Goal: Task Accomplishment & Management: Manage account settings

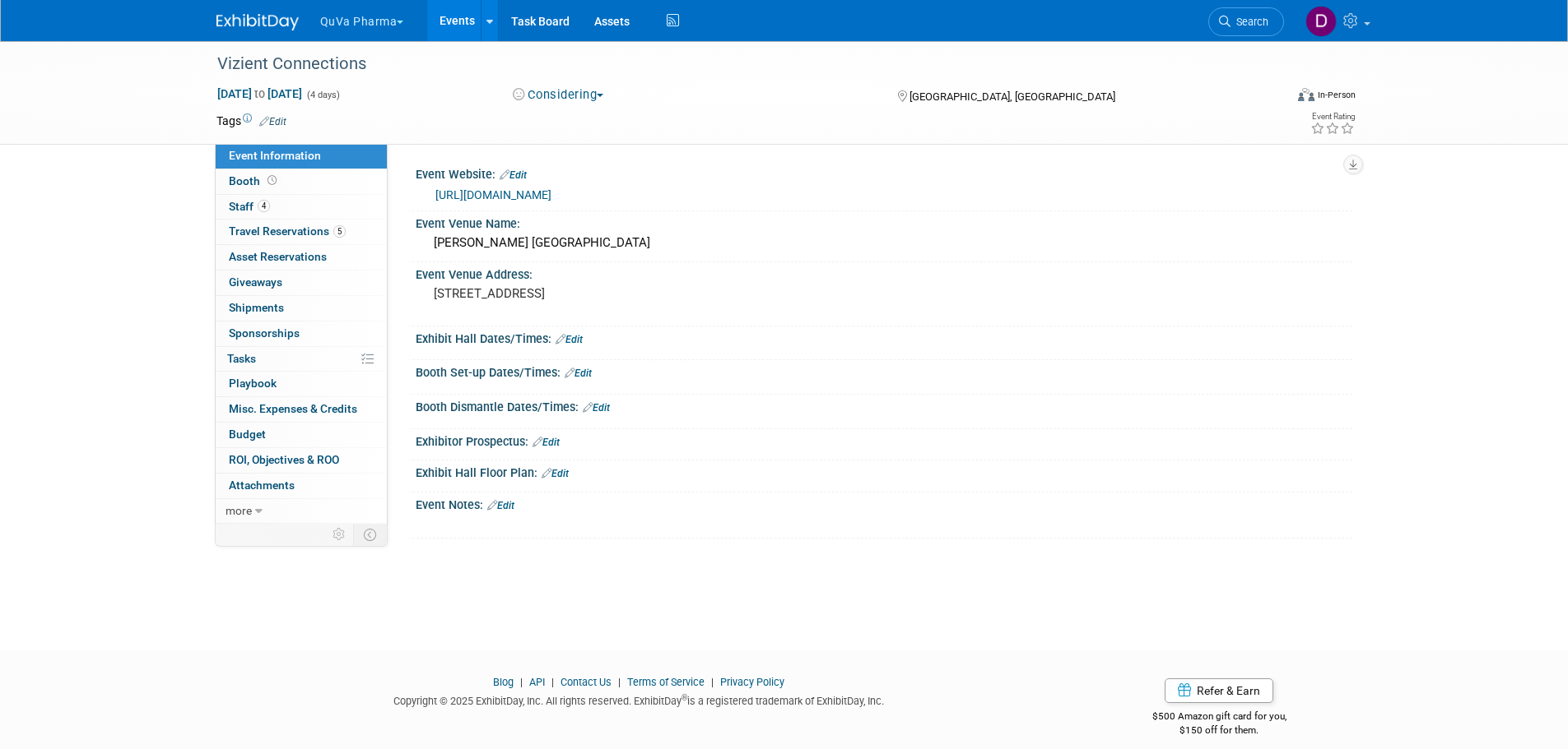
drag, startPoint x: 0, startPoint y: 0, endPoint x: 244, endPoint y: 15, distance: 244.5
click at [244, 15] on img at bounding box center [257, 22] width 82 height 16
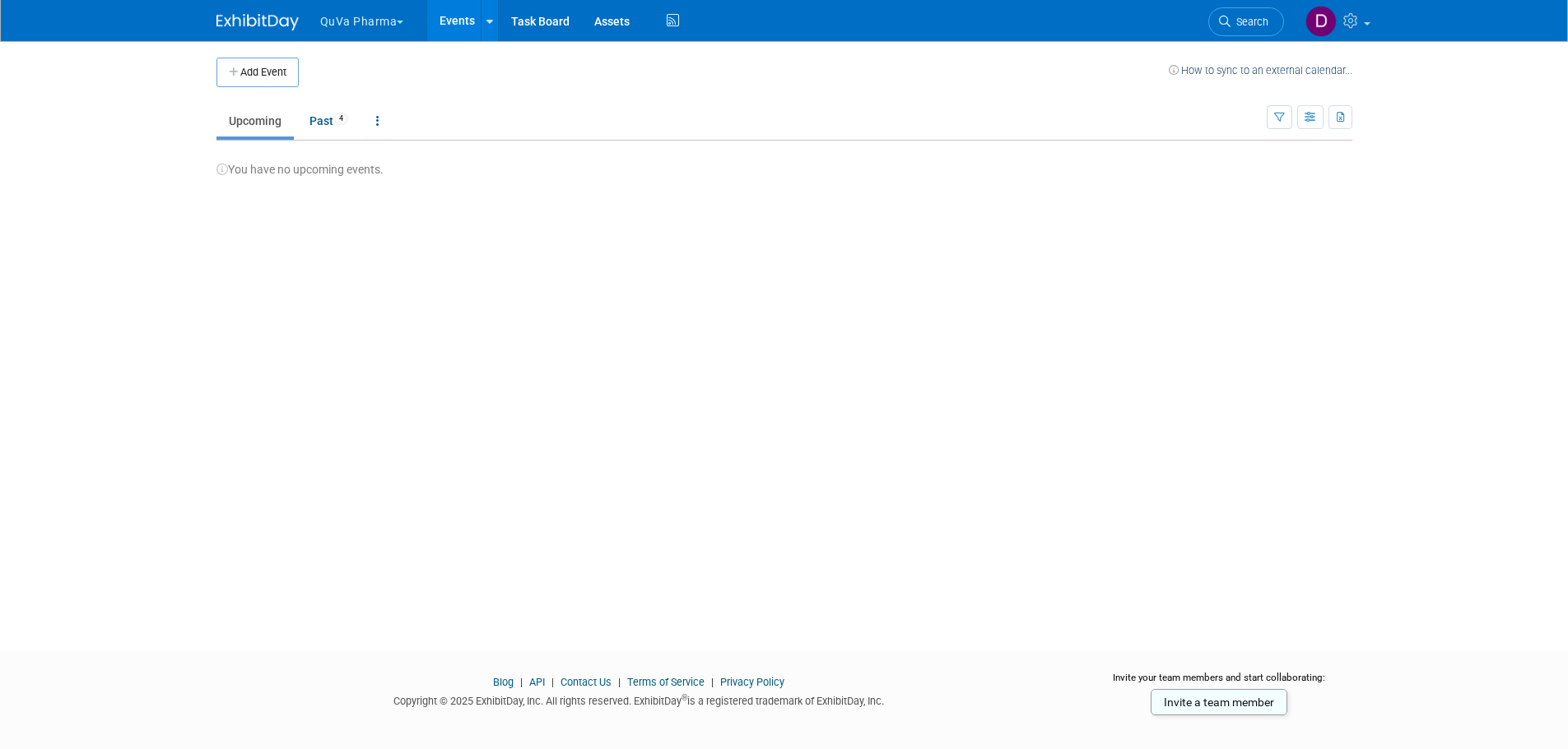
click at [376, 22] on button "QuVa Pharma" at bounding box center [371, 18] width 106 height 36
click at [368, 92] on link "QuVa Pharma" at bounding box center [378, 98] width 117 height 23
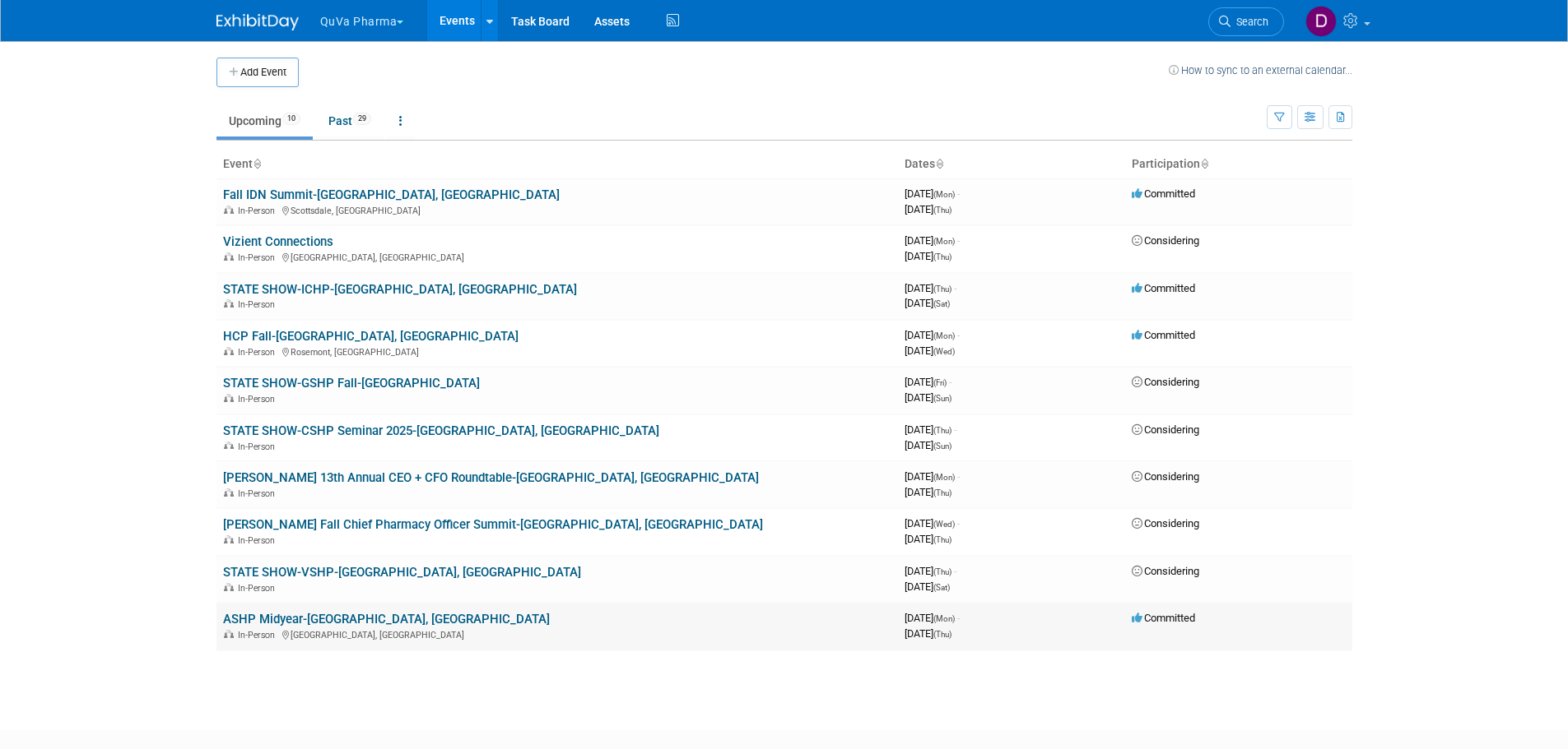
click at [284, 620] on link "ASHP Midyear-[GEOGRAPHIC_DATA], [GEOGRAPHIC_DATA]" at bounding box center [386, 619] width 326 height 15
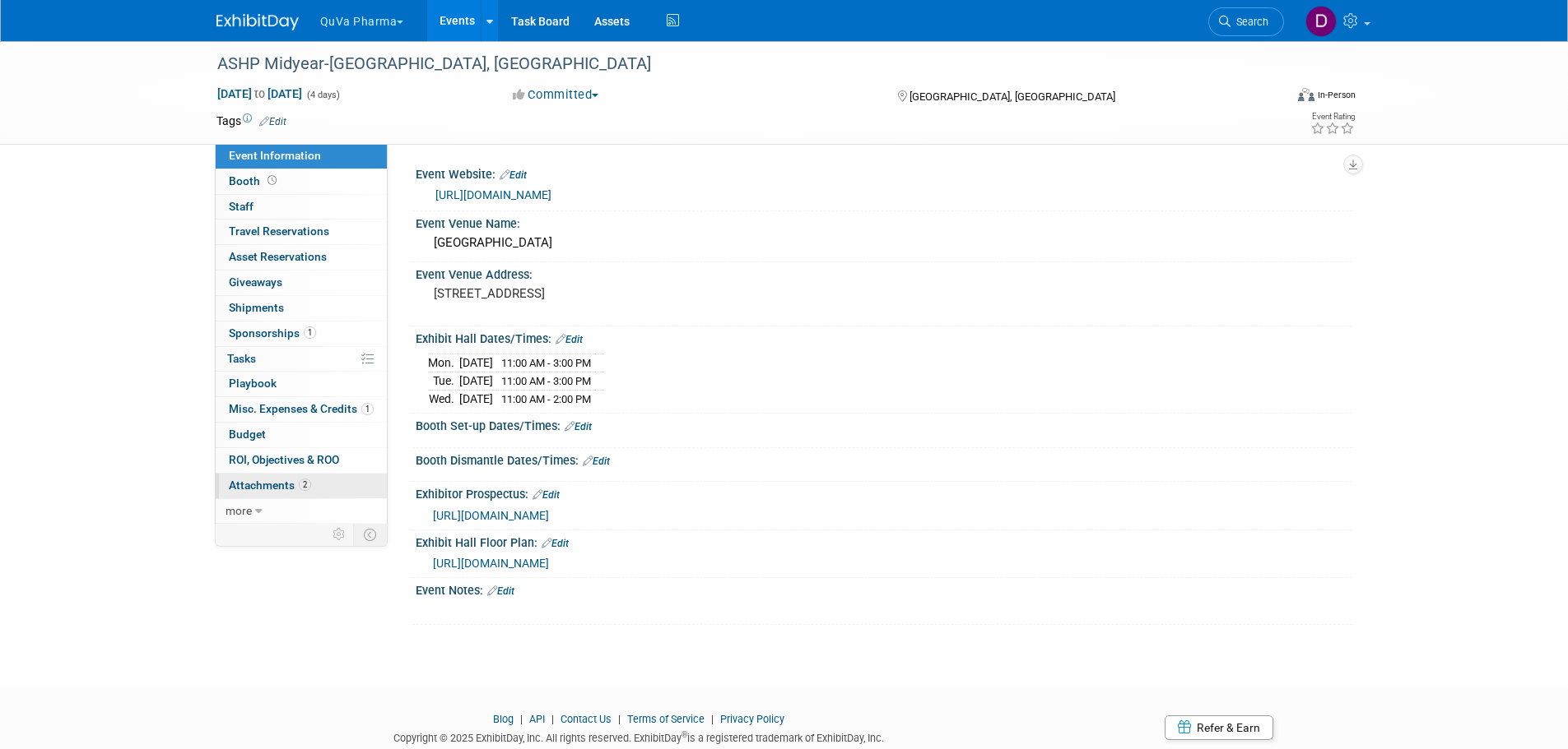
click at [261, 488] on span "Attachments 2" at bounding box center [269, 485] width 82 height 13
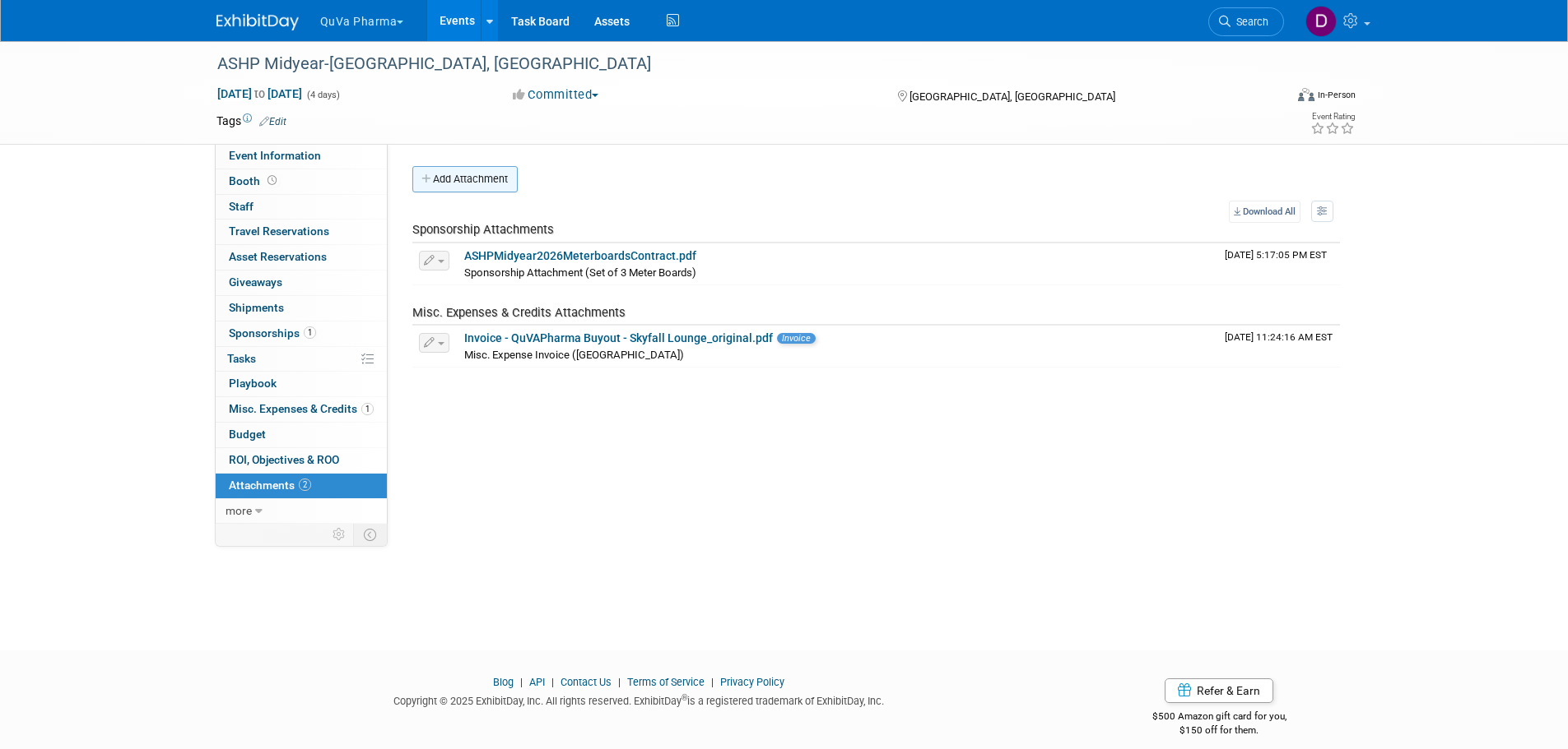
click at [469, 180] on button "Add Attachment" at bounding box center [465, 179] width 105 height 26
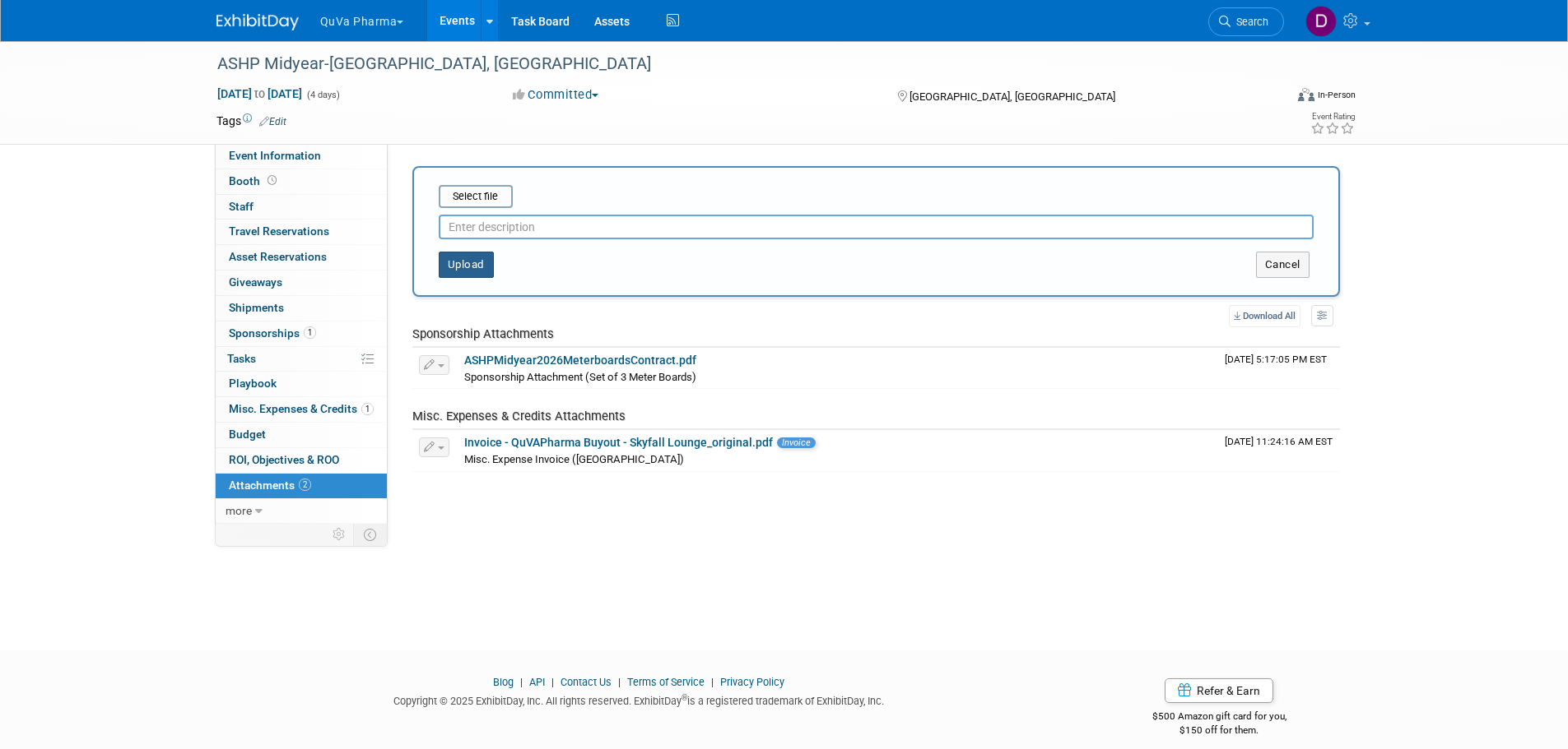
click at [482, 260] on button "Upload" at bounding box center [466, 265] width 55 height 26
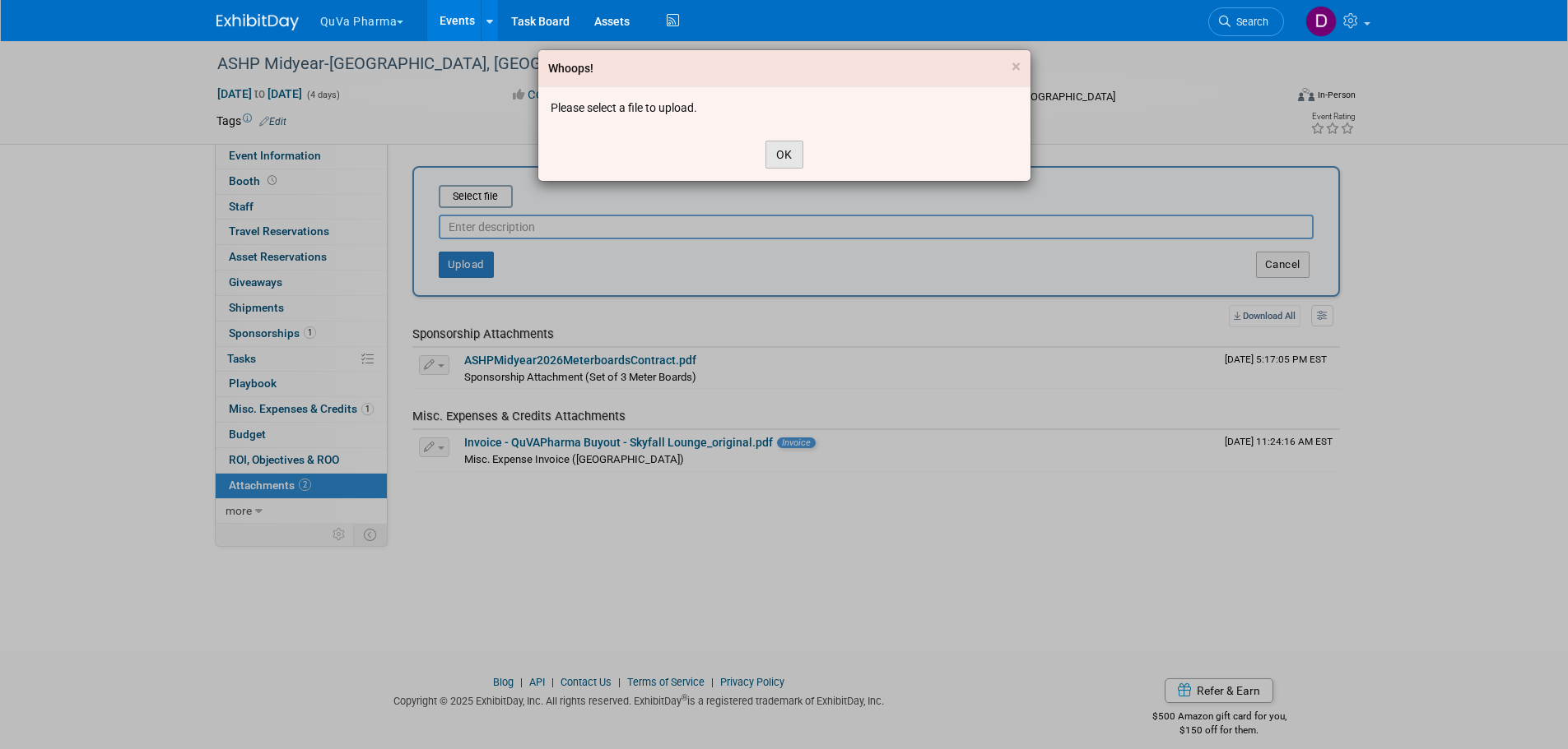
click at [780, 160] on button "OK" at bounding box center [784, 154] width 38 height 28
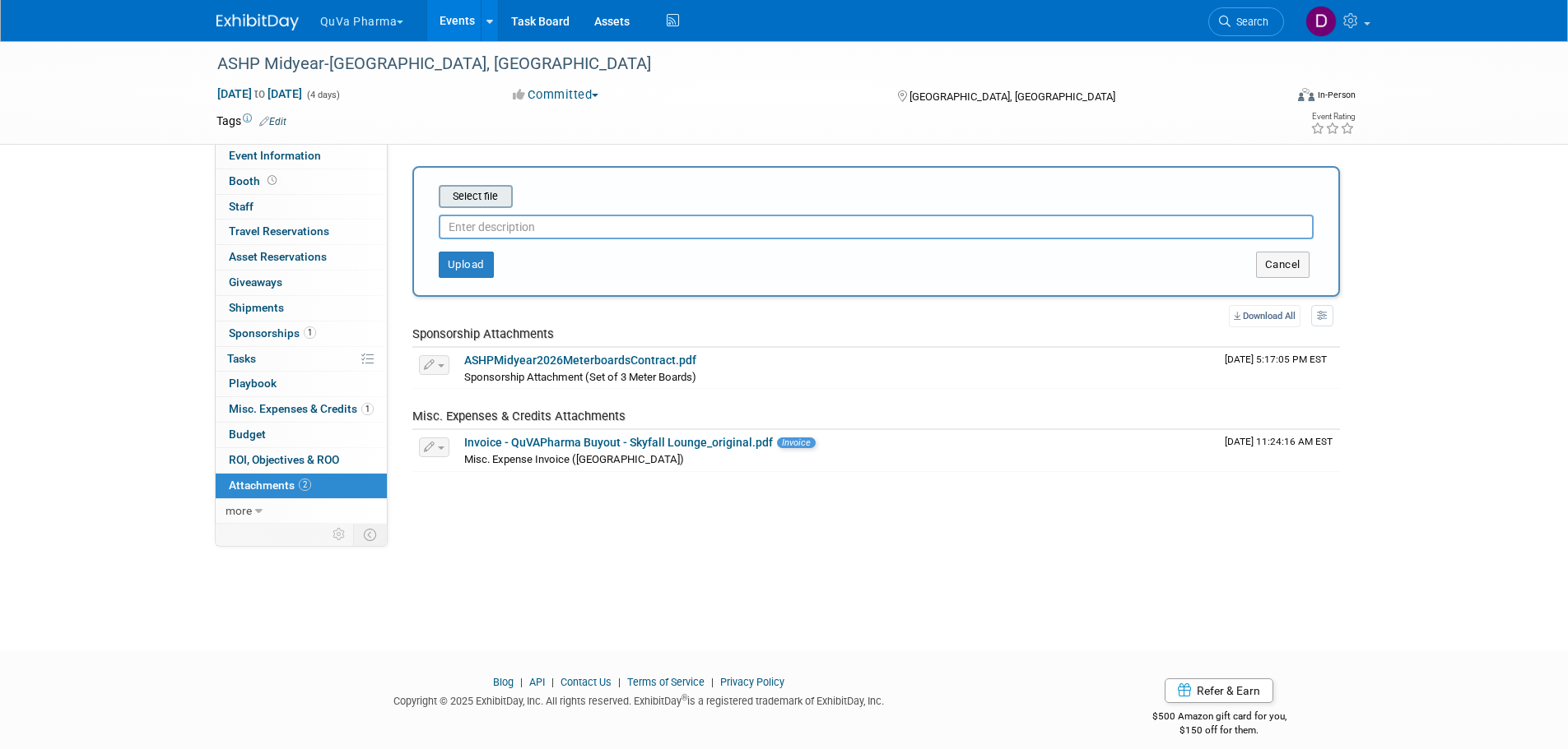
click at [454, 196] on input "file" at bounding box center [413, 196] width 196 height 20
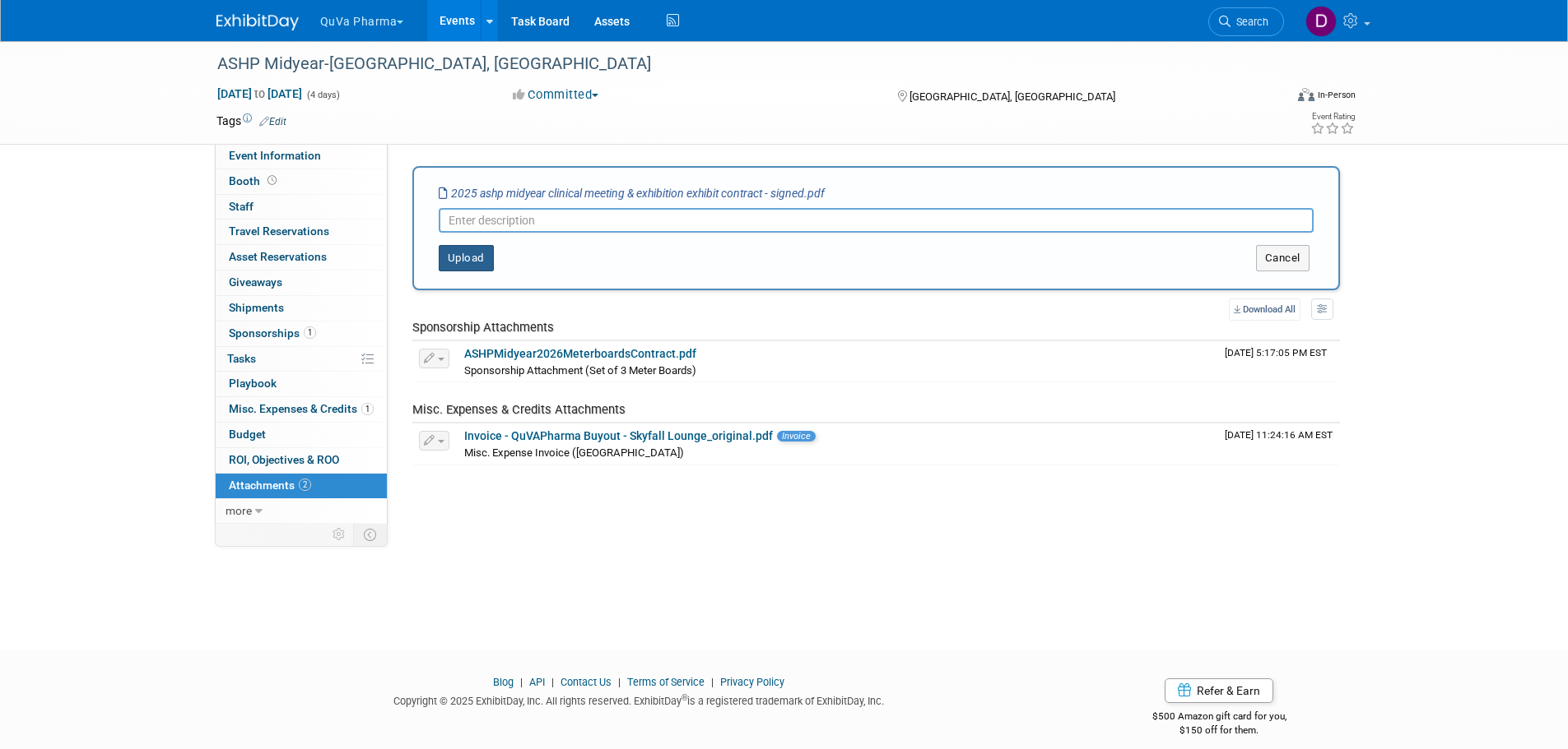
click at [463, 254] on button "Upload" at bounding box center [466, 258] width 55 height 26
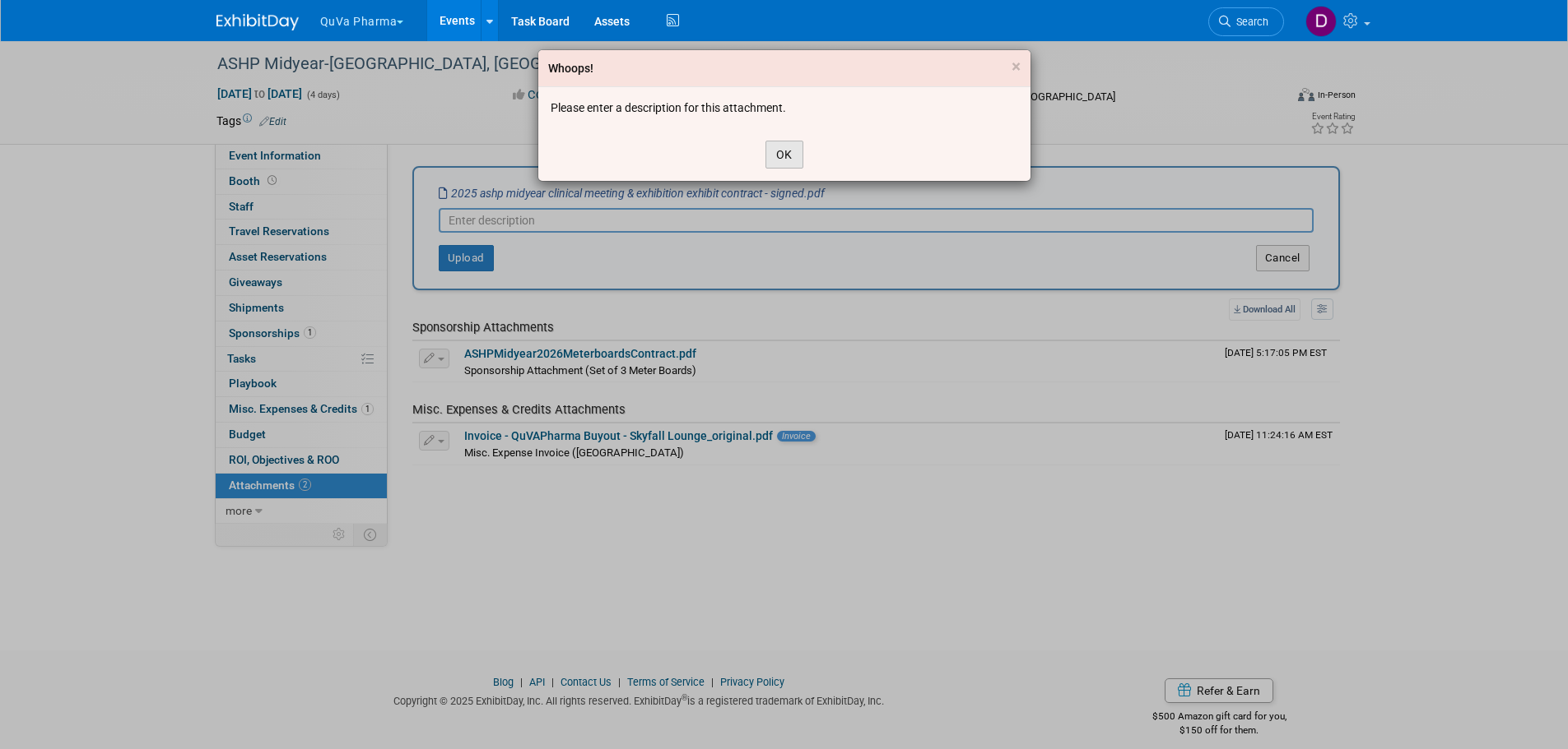
click at [768, 156] on button "OK" at bounding box center [784, 154] width 38 height 28
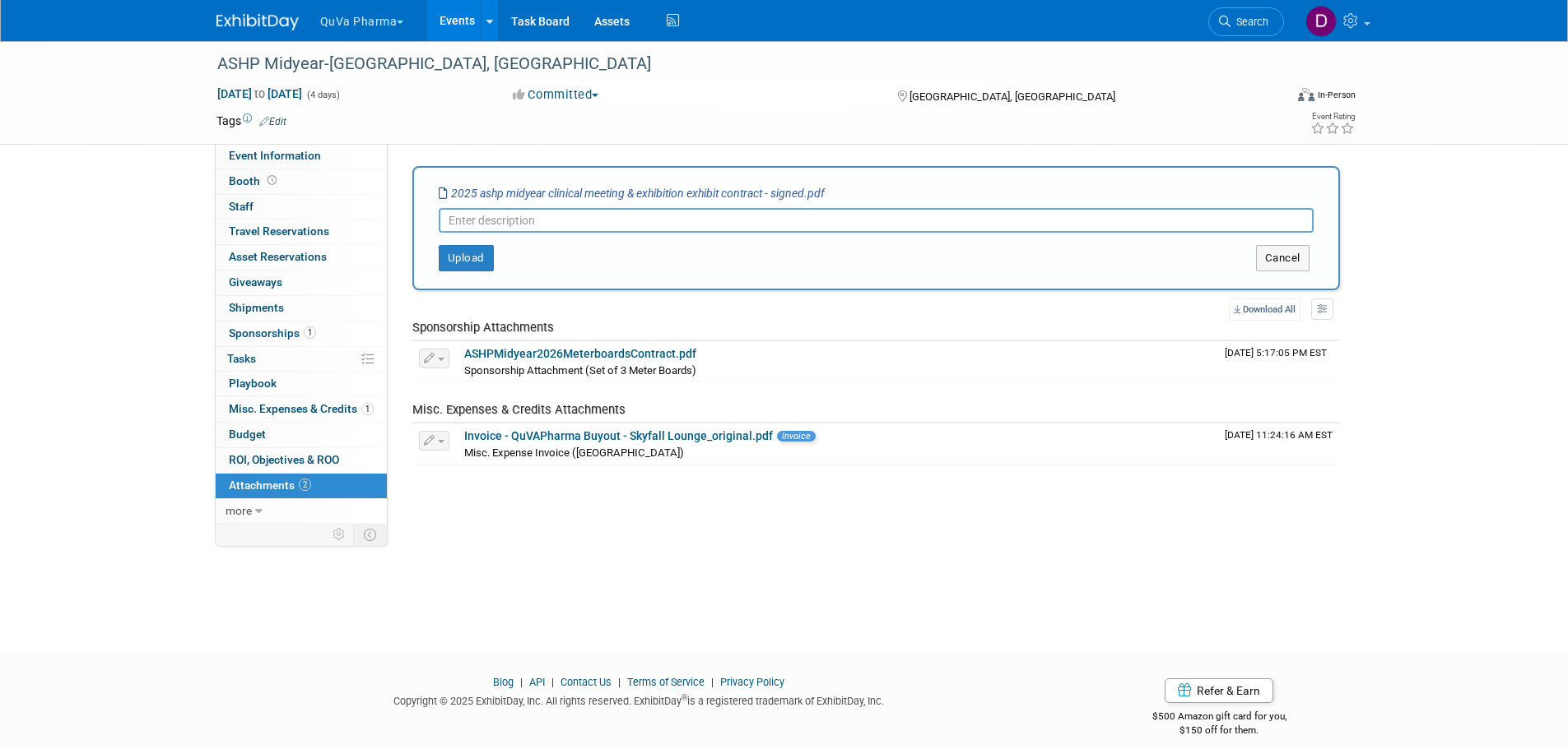
click at [612, 217] on input "text" at bounding box center [876, 220] width 875 height 25
type input "Contract for Executive Suite"
click at [458, 255] on button "Upload" at bounding box center [466, 258] width 55 height 26
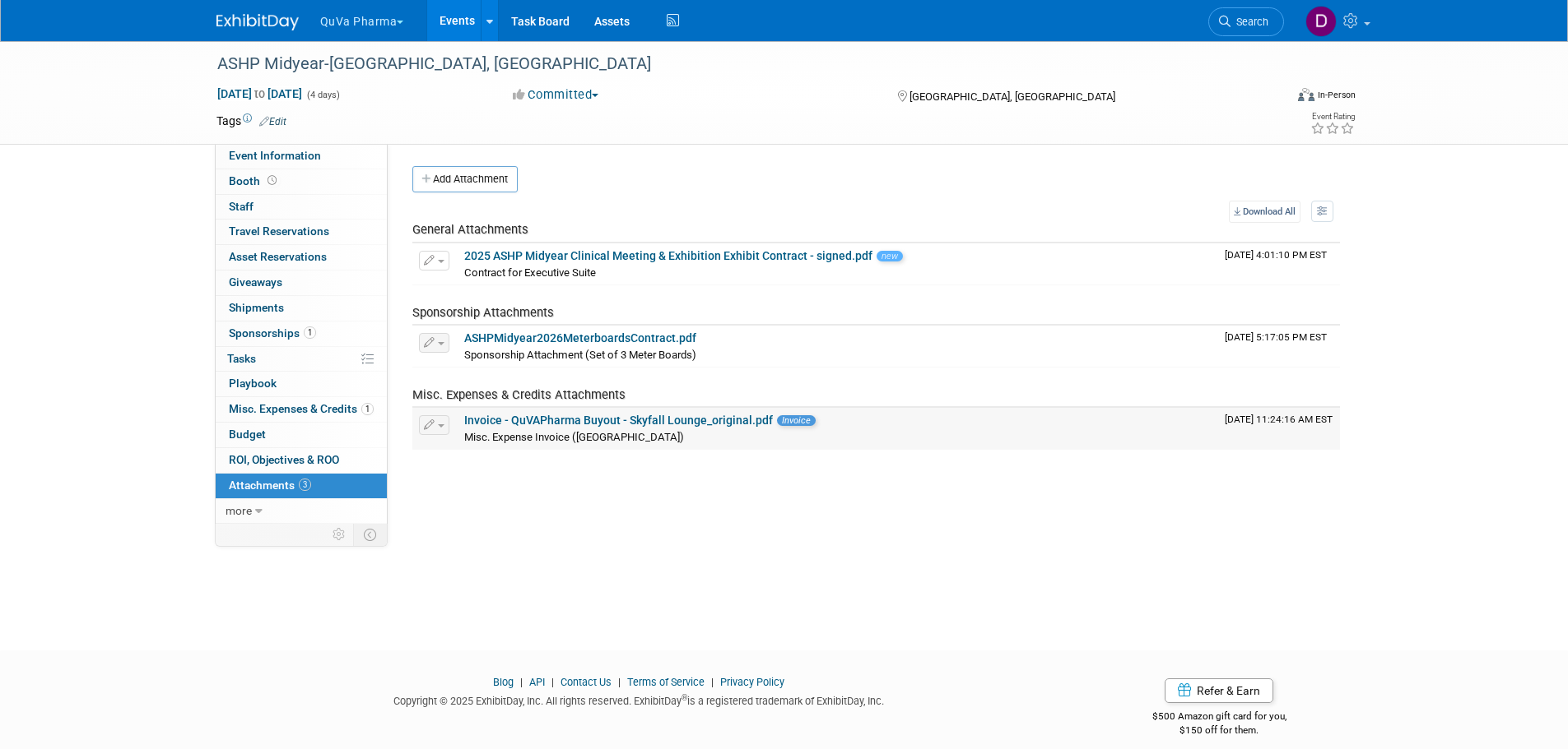
click at [505, 423] on link "Invoice - QuVAPharma Buyout - Skyfall Lounge_original.pdf" at bounding box center [618, 419] width 308 height 13
click at [243, 507] on span "more" at bounding box center [238, 510] width 26 height 13
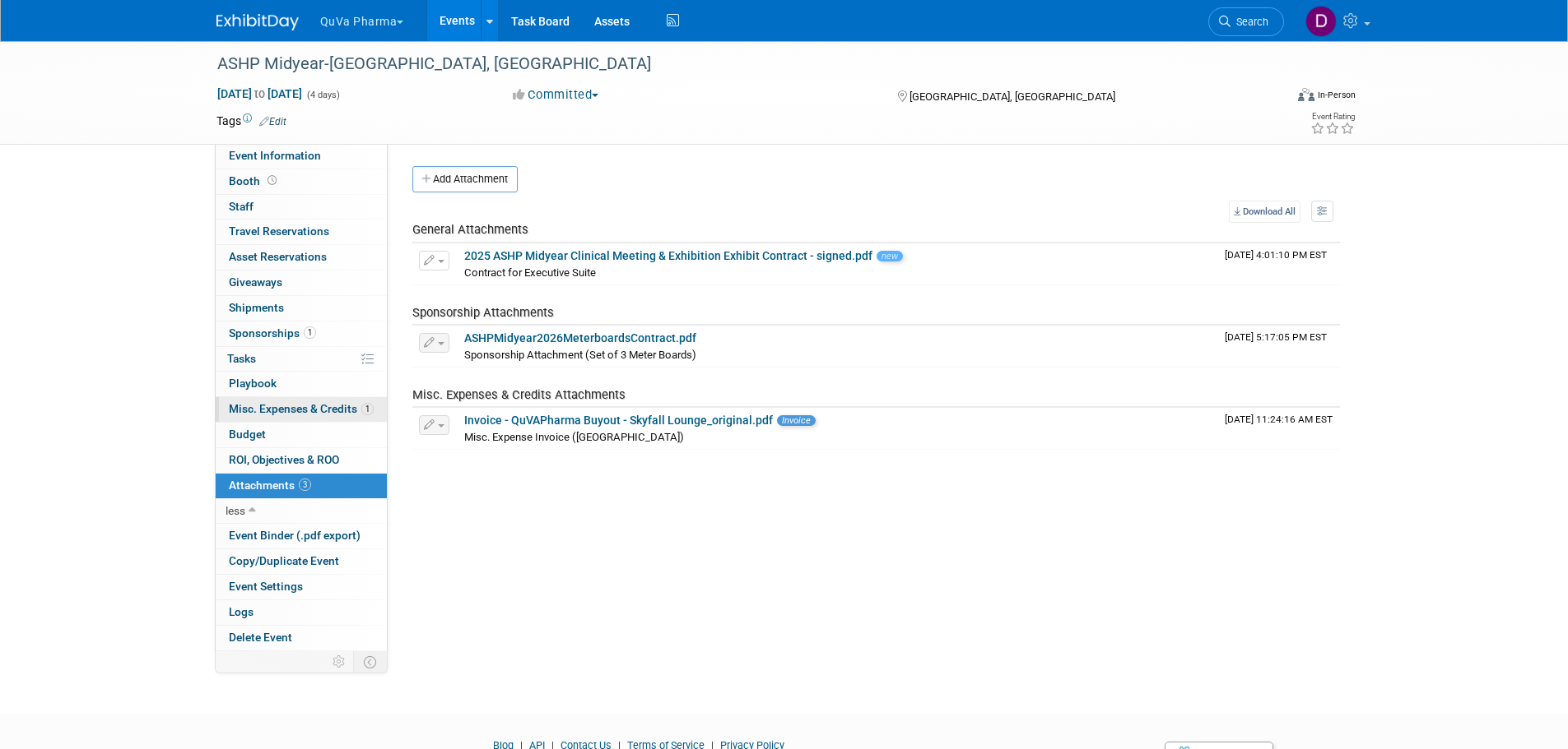
click at [270, 399] on link "1 Misc. Expenses & Credits 1" at bounding box center [301, 409] width 171 height 25
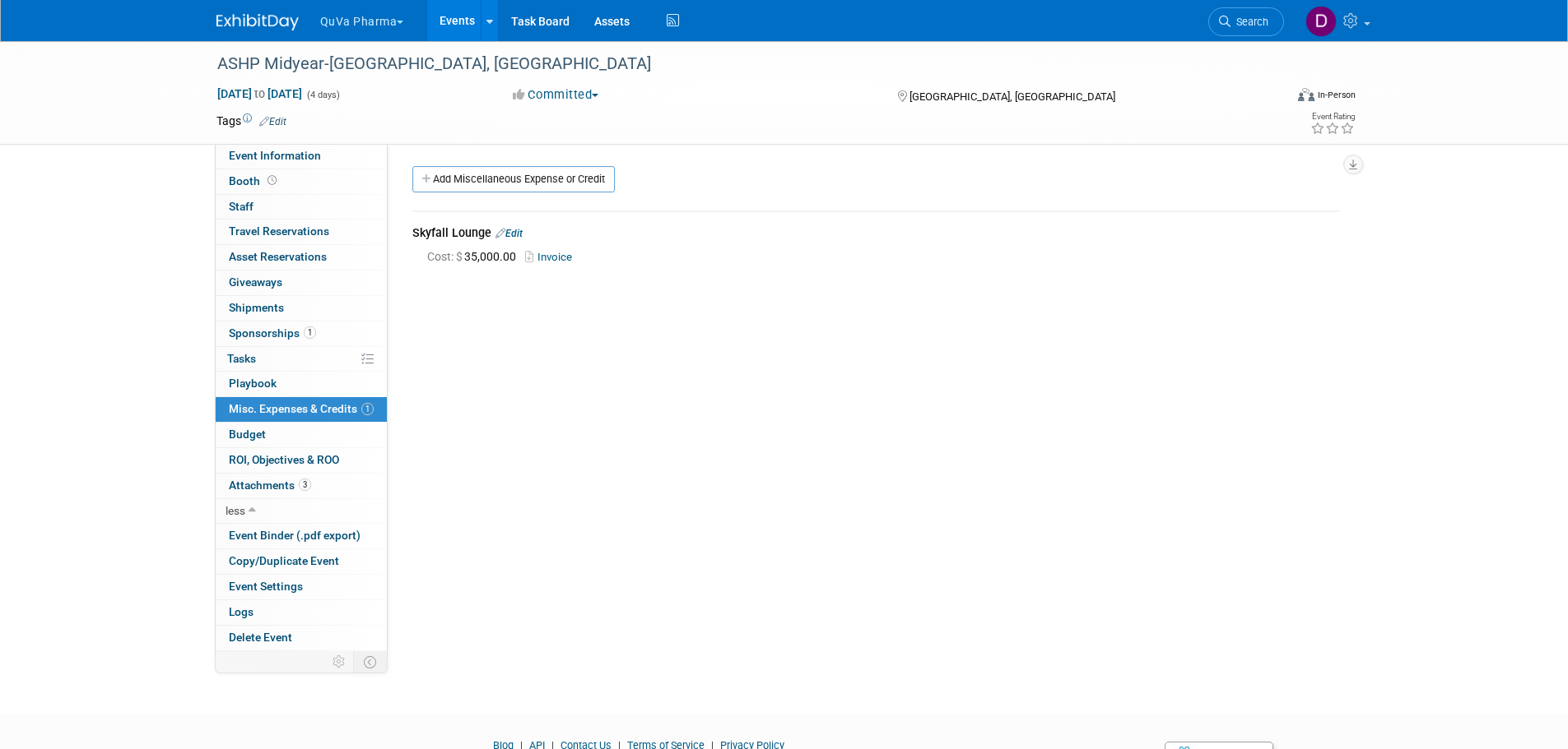
click at [553, 253] on link "Invoice" at bounding box center [552, 257] width 54 height 12
click at [370, 19] on button "QuVa Pharma" at bounding box center [371, 18] width 106 height 36
click at [389, 102] on link "QuVa Pharma" at bounding box center [378, 98] width 117 height 23
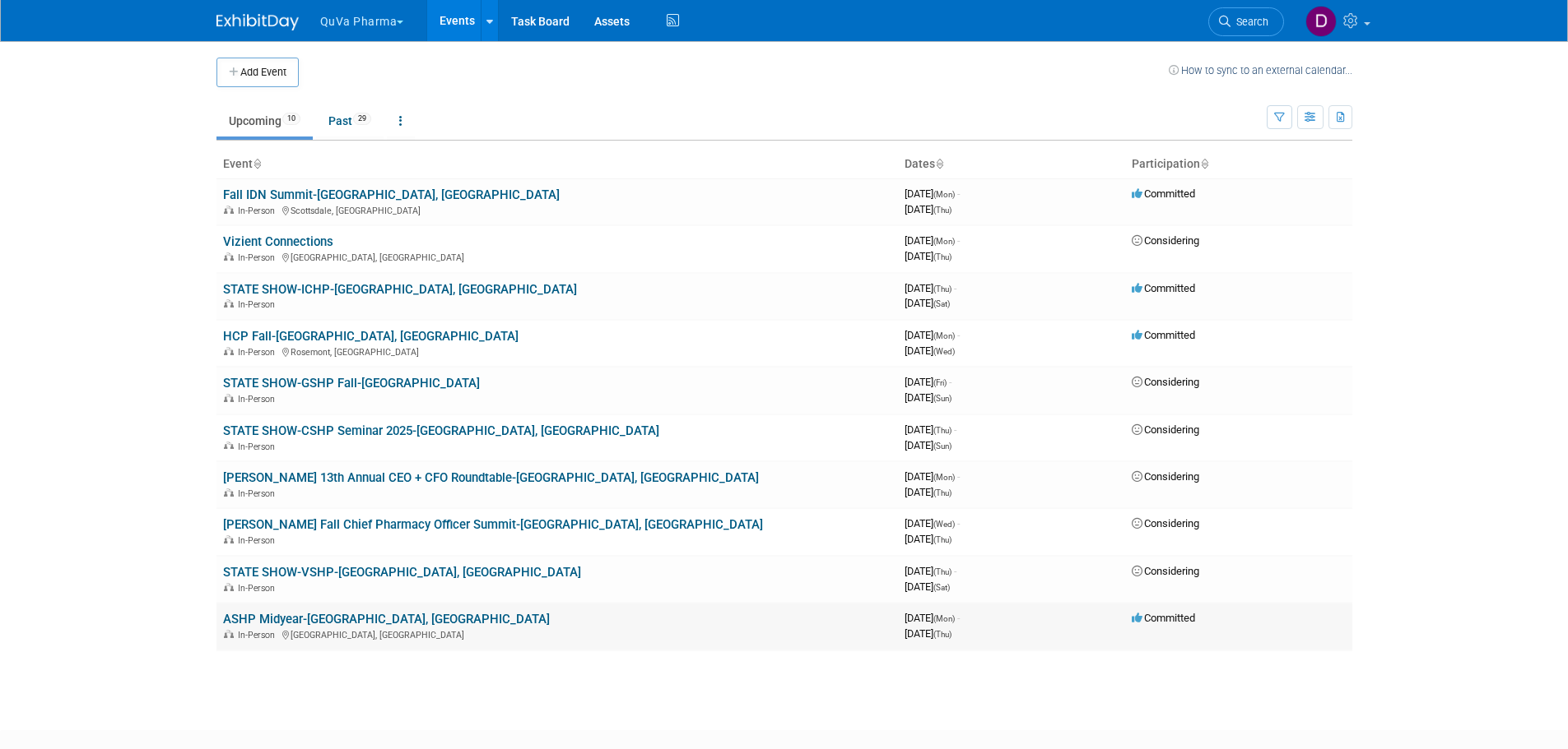
click at [604, 629] on div "In-Person [GEOGRAPHIC_DATA], [GEOGRAPHIC_DATA]" at bounding box center [557, 633] width 668 height 13
click at [317, 569] on link "STATE SHOW-VSHP-[GEOGRAPHIC_DATA], [GEOGRAPHIC_DATA]" at bounding box center [401, 572] width 358 height 15
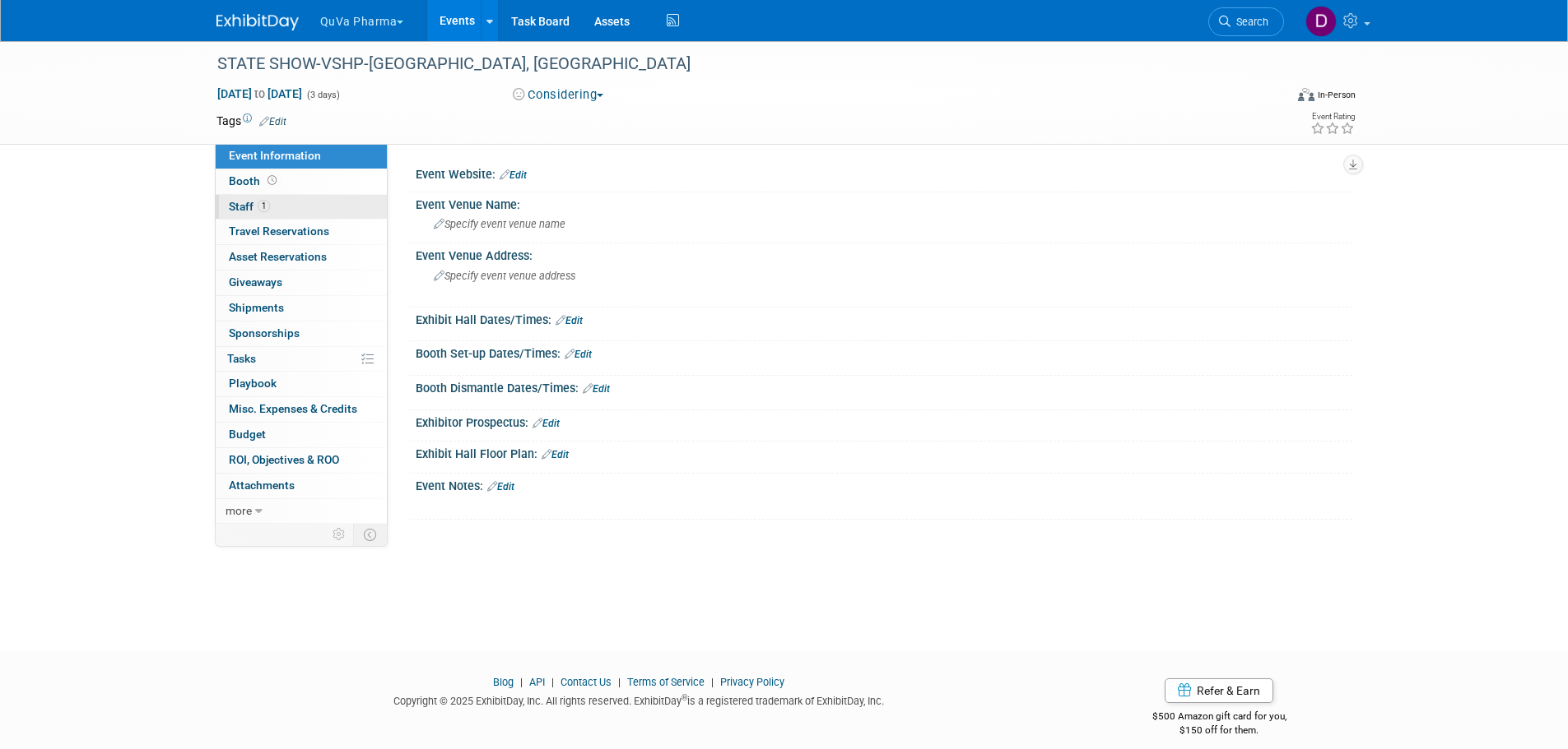
click at [246, 204] on span "Staff 1" at bounding box center [250, 206] width 41 height 13
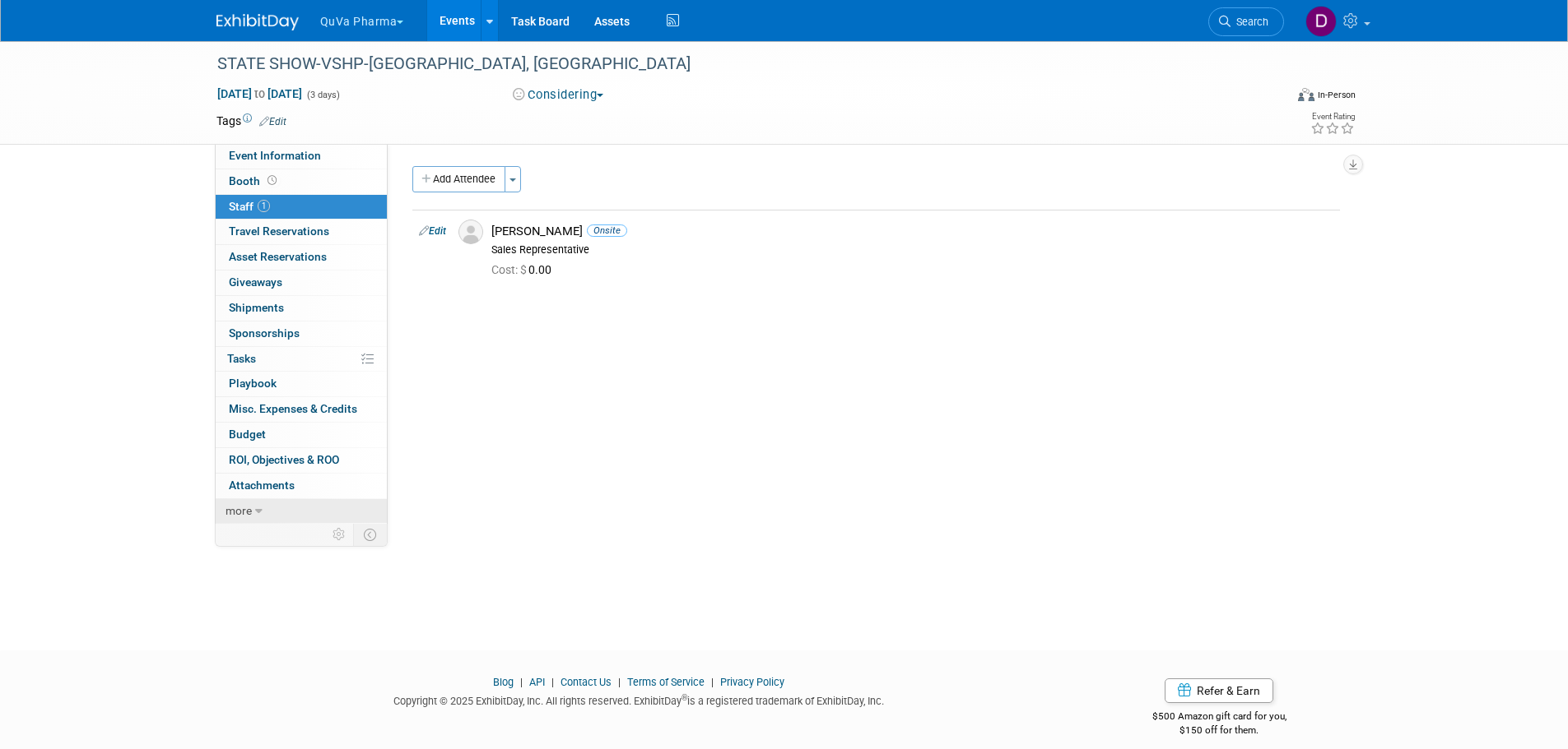
click at [243, 508] on span "more" at bounding box center [238, 510] width 26 height 13
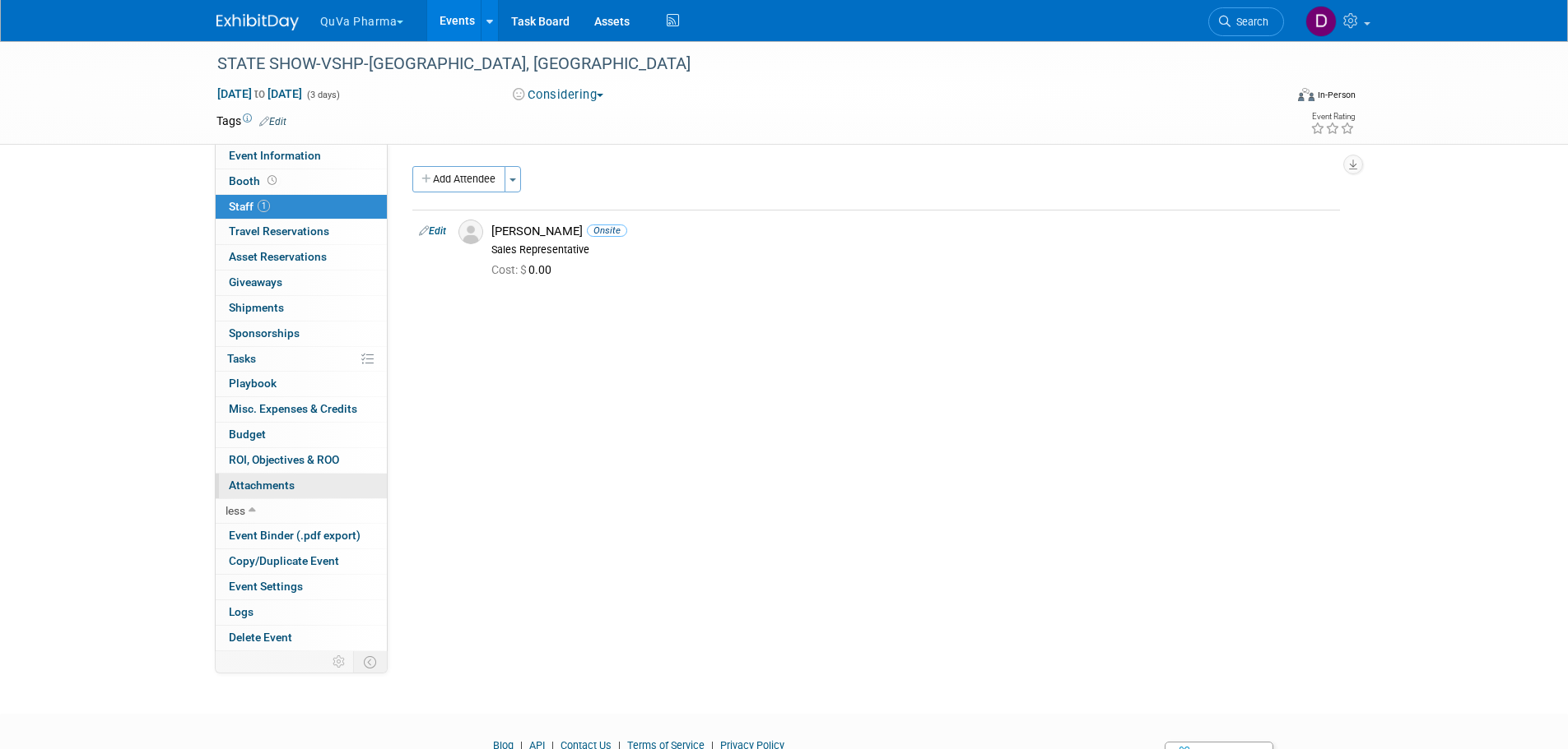
click at [274, 485] on span "Attachments 0" at bounding box center [262, 485] width 66 height 13
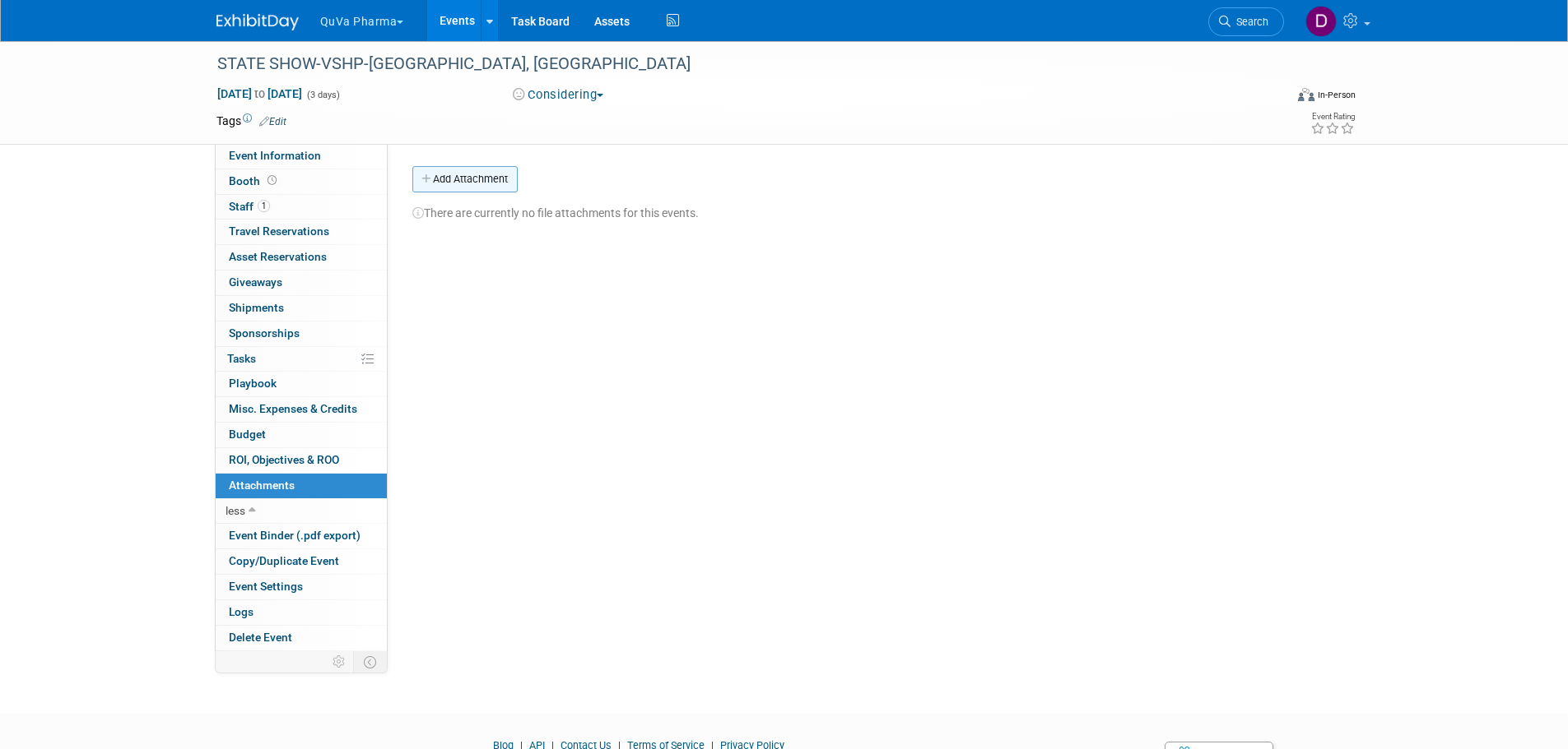
click at [452, 172] on button "Add Attachment" at bounding box center [465, 179] width 105 height 26
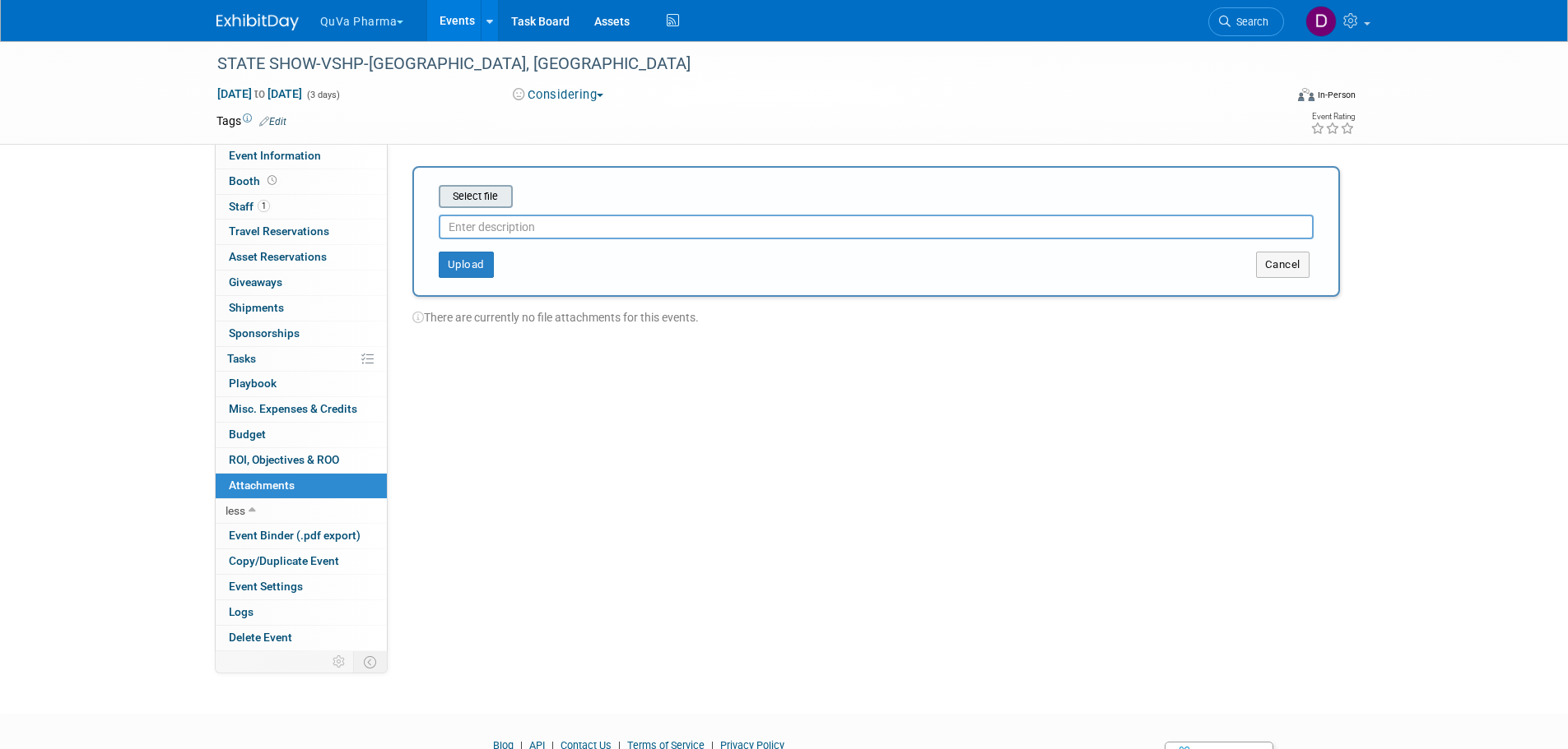
click at [466, 198] on input "file" at bounding box center [413, 196] width 196 height 20
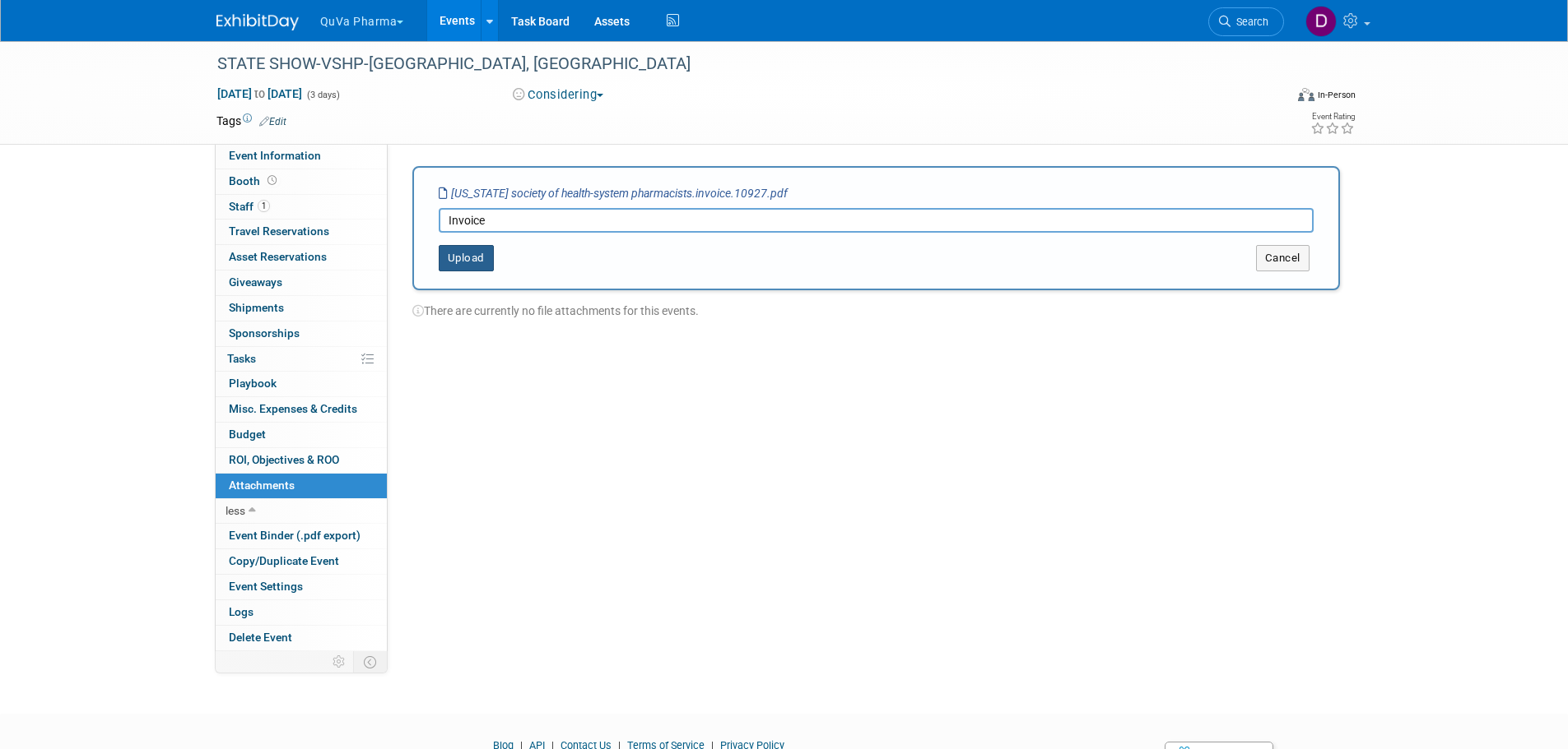
type input "Invoice"
click at [472, 255] on button "Upload" at bounding box center [466, 258] width 55 height 26
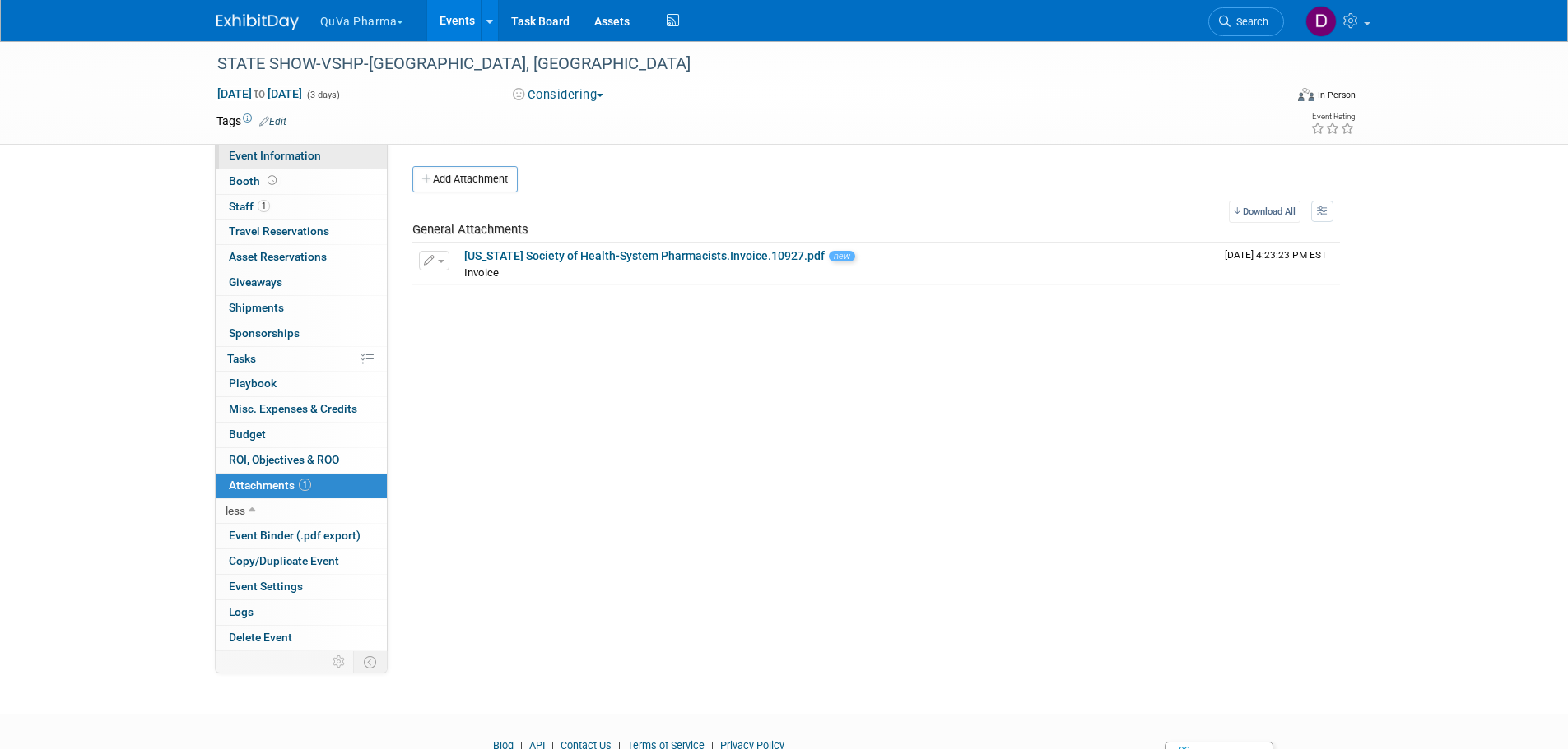
click at [279, 152] on span "Event Information" at bounding box center [275, 155] width 92 height 13
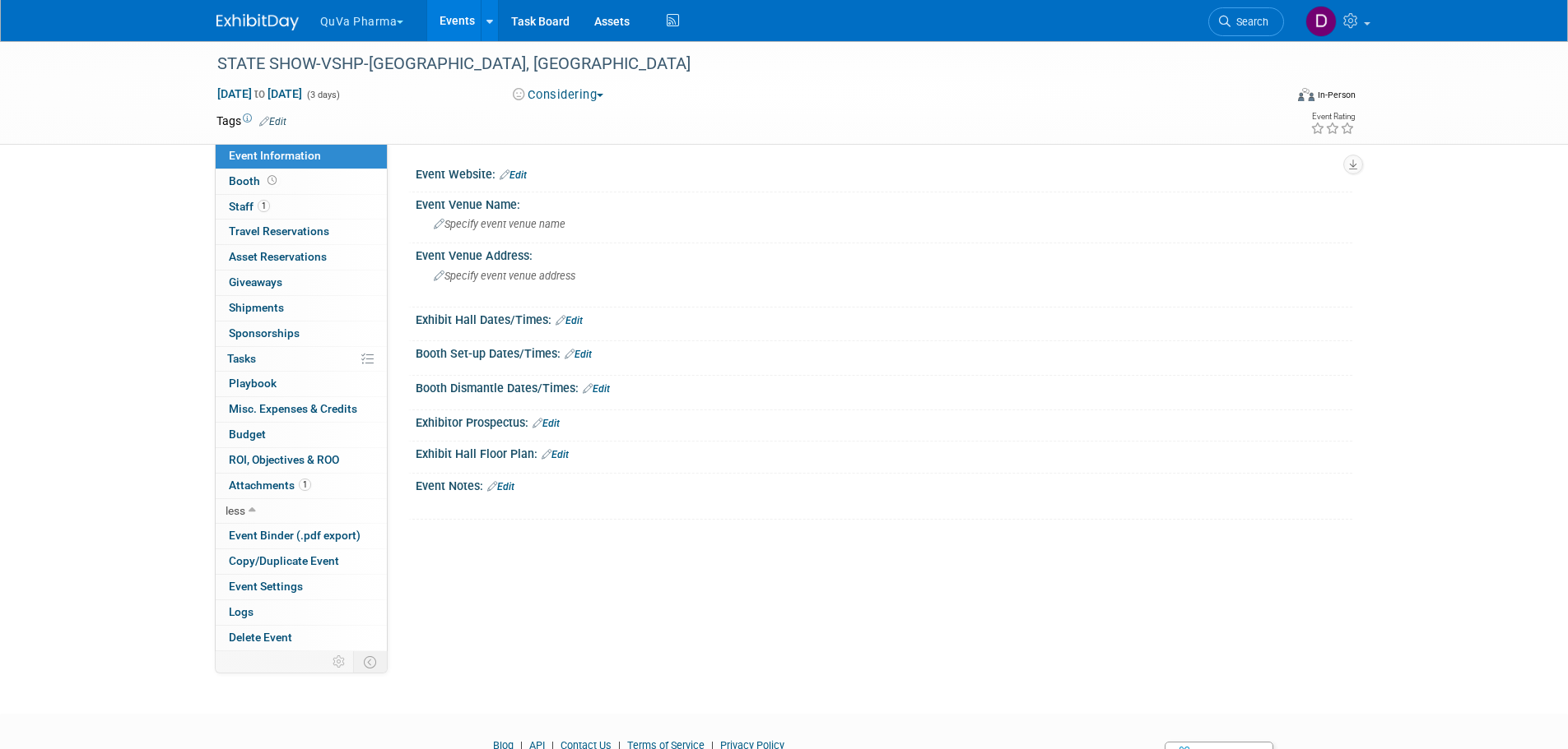
click at [521, 175] on link "Edit" at bounding box center [513, 174] width 27 height 11
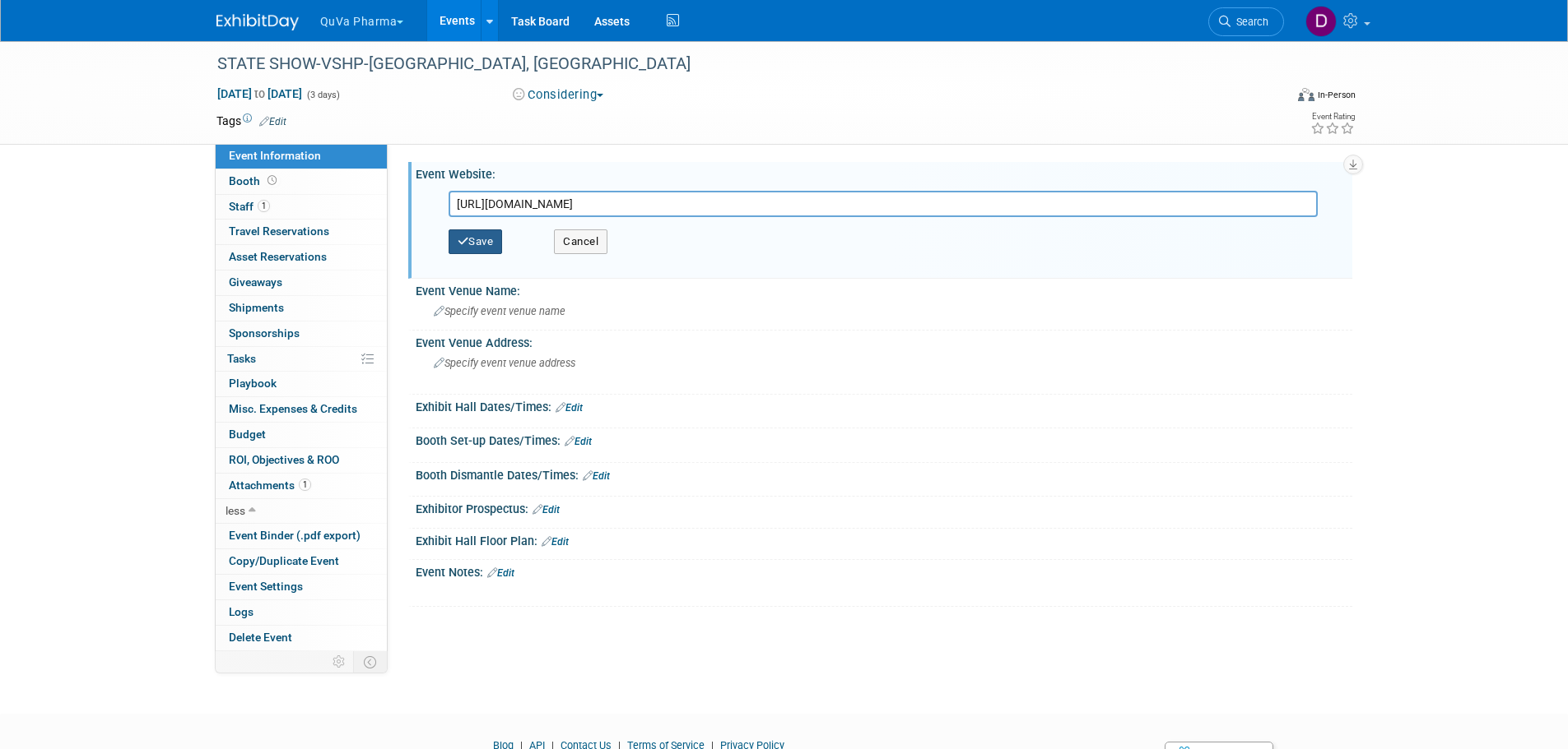
type input "[URL][DOMAIN_NAME]"
click at [485, 242] on button "Save" at bounding box center [475, 242] width 54 height 25
